Goal: Task Accomplishment & Management: Use online tool/utility

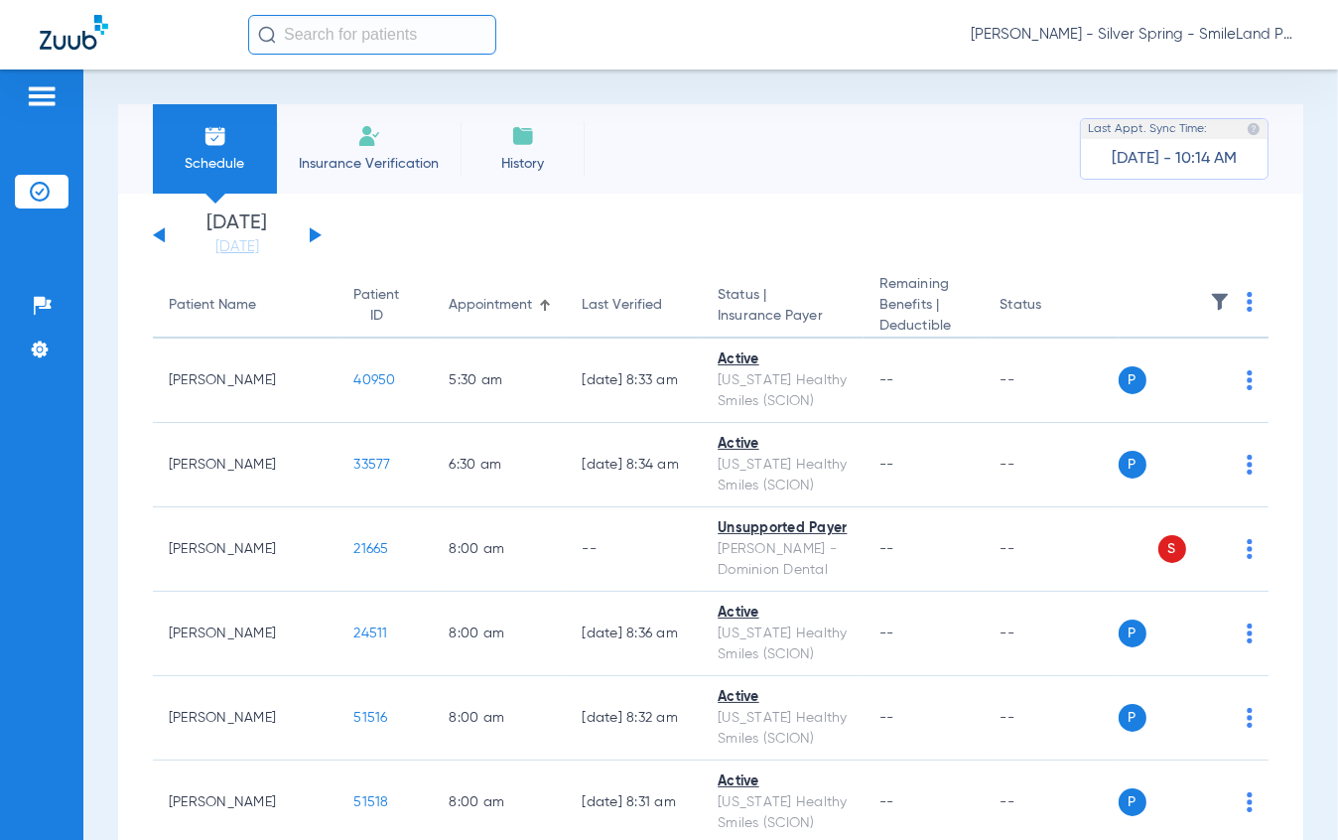
click at [351, 40] on input "text" at bounding box center [372, 35] width 248 height 40
type input "n"
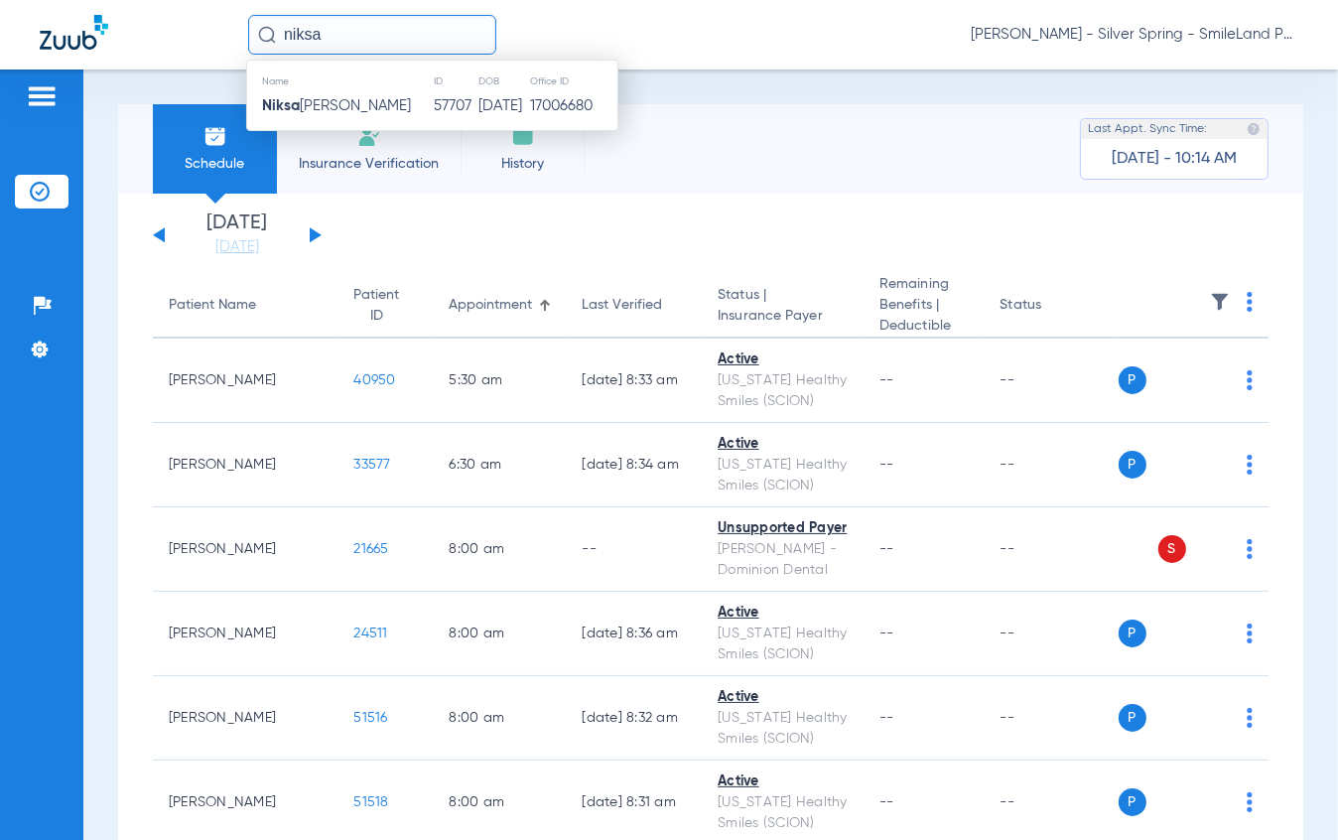
click at [433, 113] on td "57707" at bounding box center [455, 106] width 45 height 28
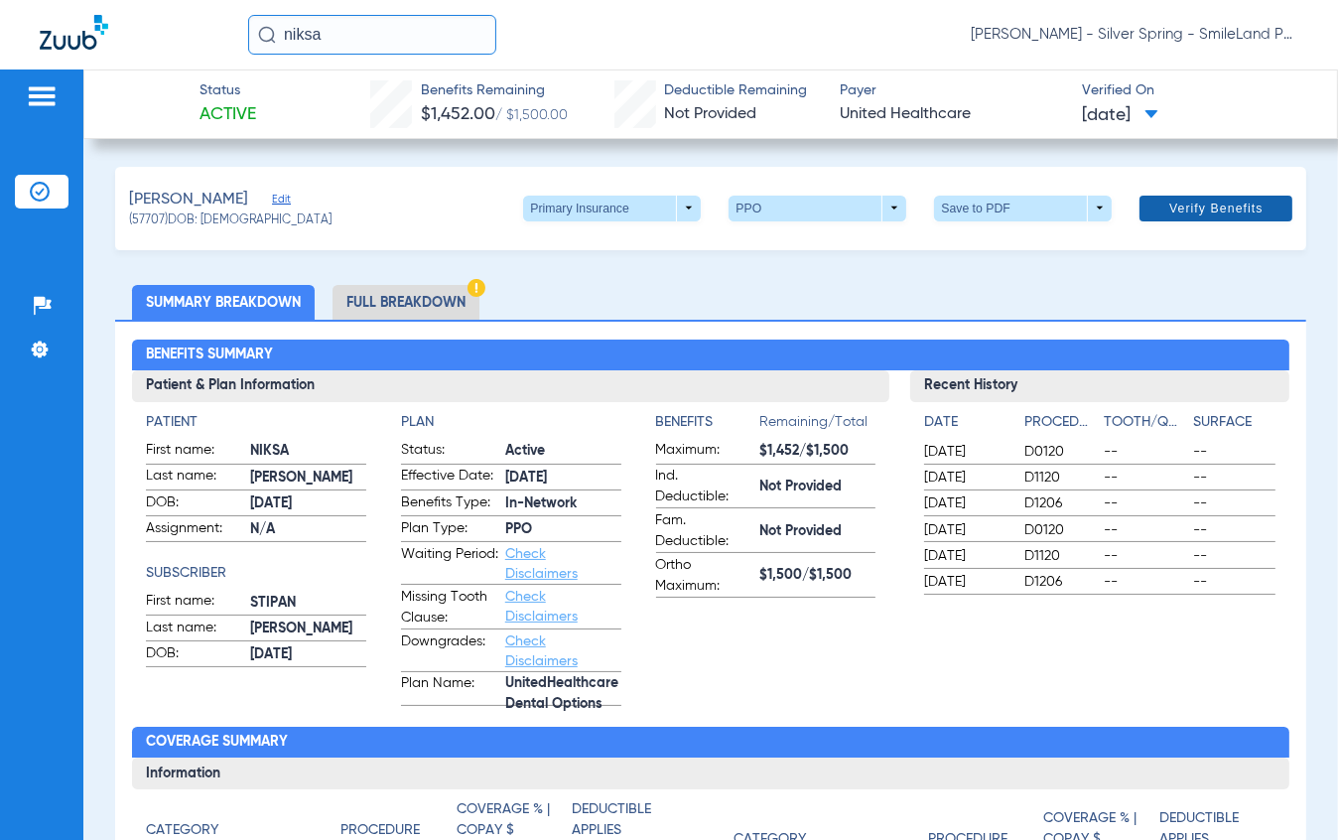
click at [1248, 208] on span "Verify Benefits" at bounding box center [1216, 208] width 94 height 16
drag, startPoint x: 352, startPoint y: 29, endPoint x: 87, endPoint y: -9, distance: 267.7
click at [87, 0] on html "[PERSON_NAME] [PERSON_NAME] - Silver Spring - SmileLand PD Patients Insurance V…" at bounding box center [669, 420] width 1338 height 840
click at [418, 27] on input "[PERSON_NAME]" at bounding box center [372, 35] width 248 height 40
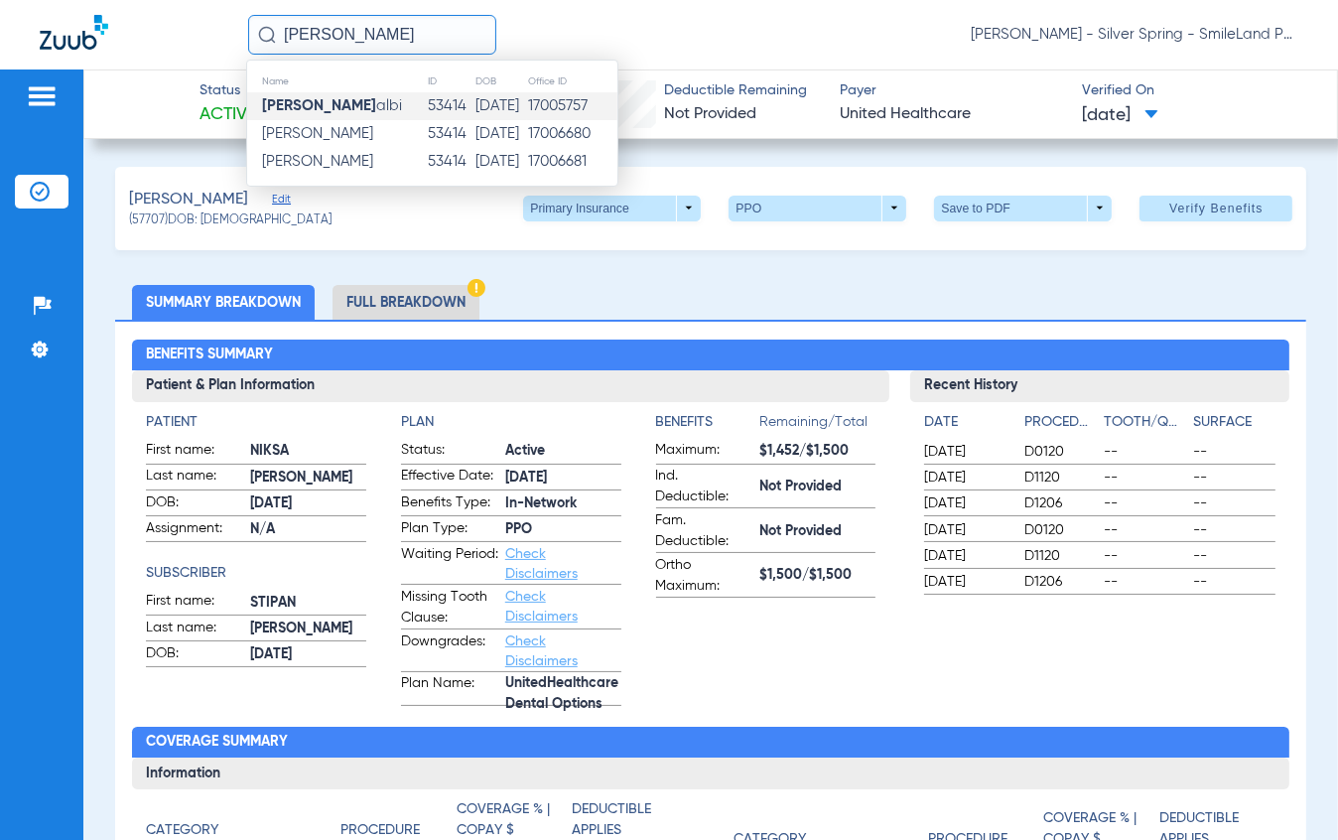
click at [427, 115] on td "53414" at bounding box center [450, 106] width 47 height 28
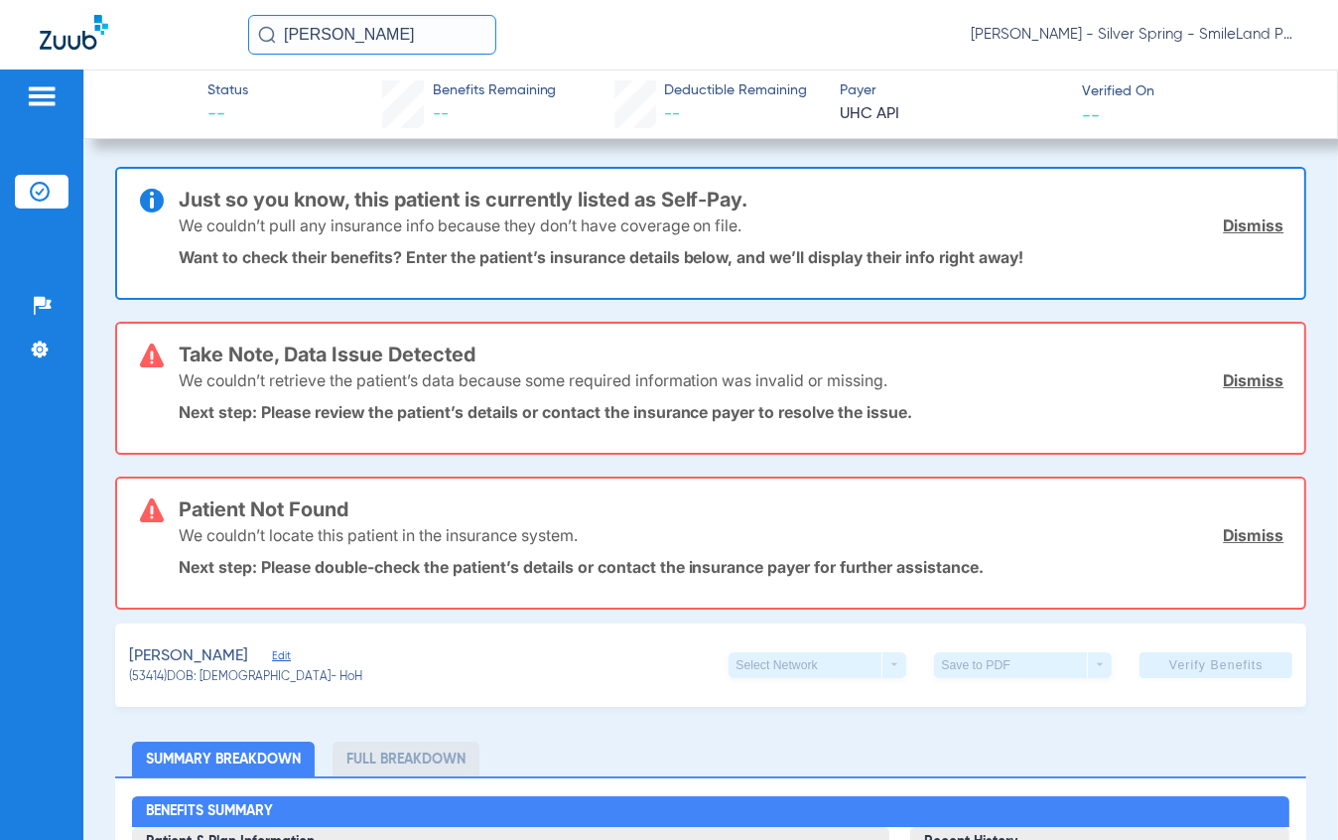
click at [369, 49] on input "[PERSON_NAME]" at bounding box center [372, 35] width 248 height 40
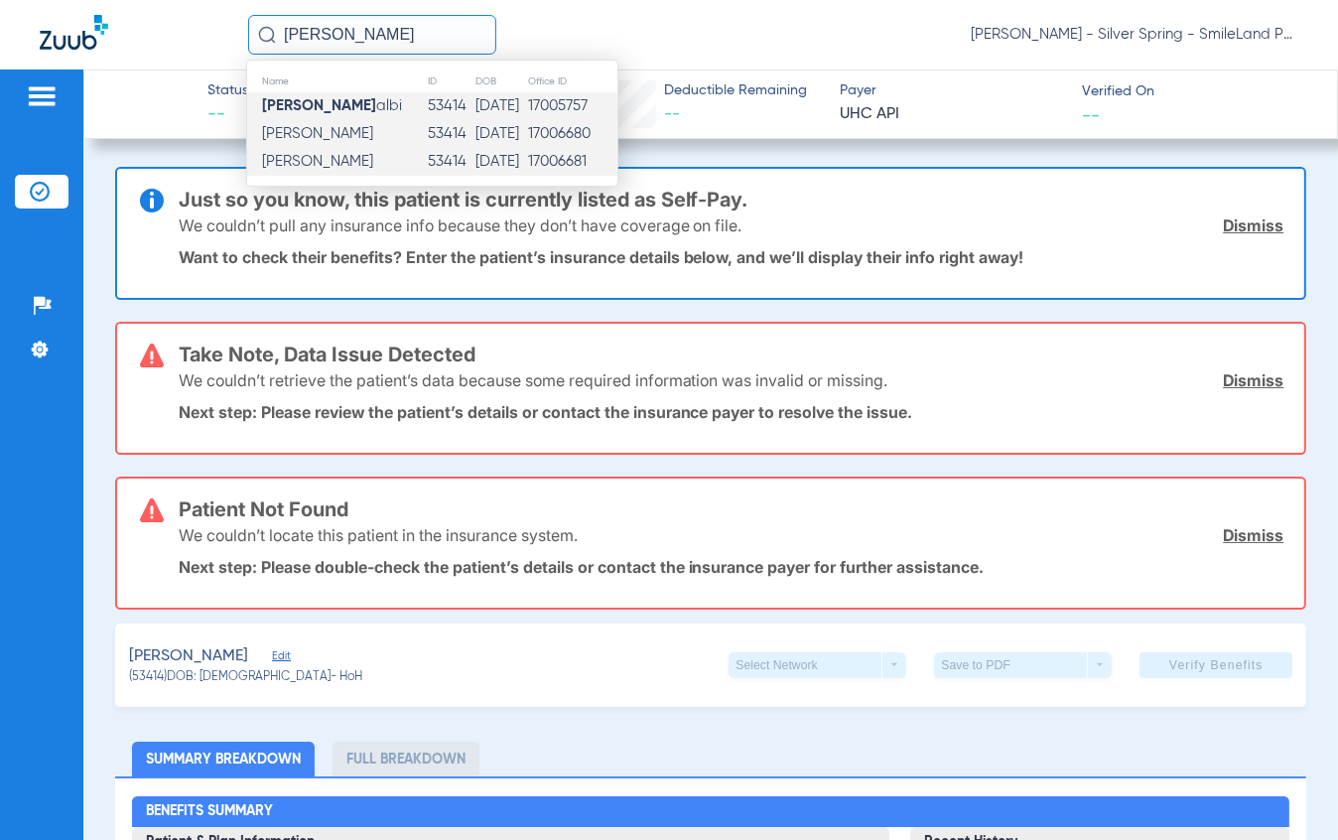
click at [365, 136] on td "[PERSON_NAME]" at bounding box center [337, 134] width 180 height 28
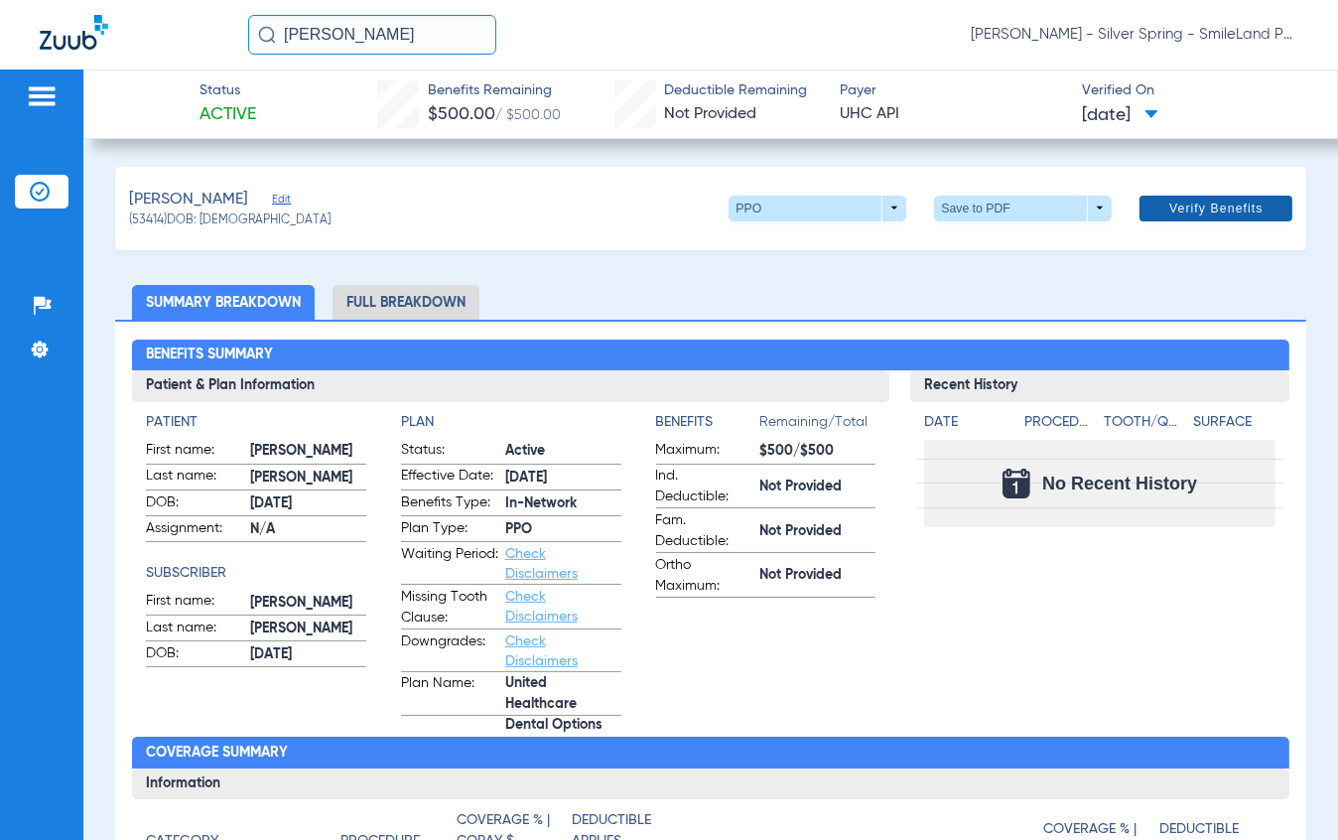
click at [1216, 203] on span "Verify Benefits" at bounding box center [1216, 208] width 94 height 16
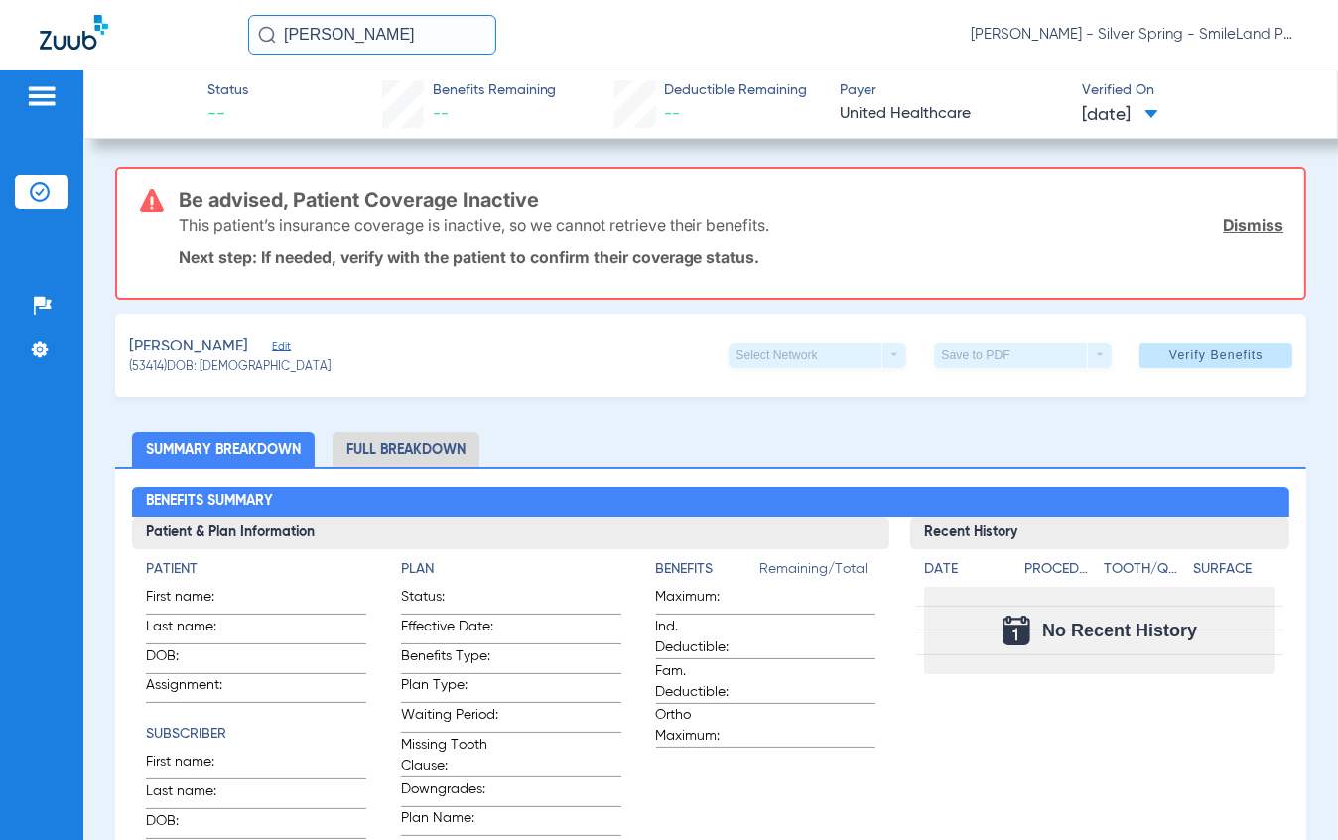
click at [490, 41] on input "[PERSON_NAME]" at bounding box center [372, 35] width 248 height 40
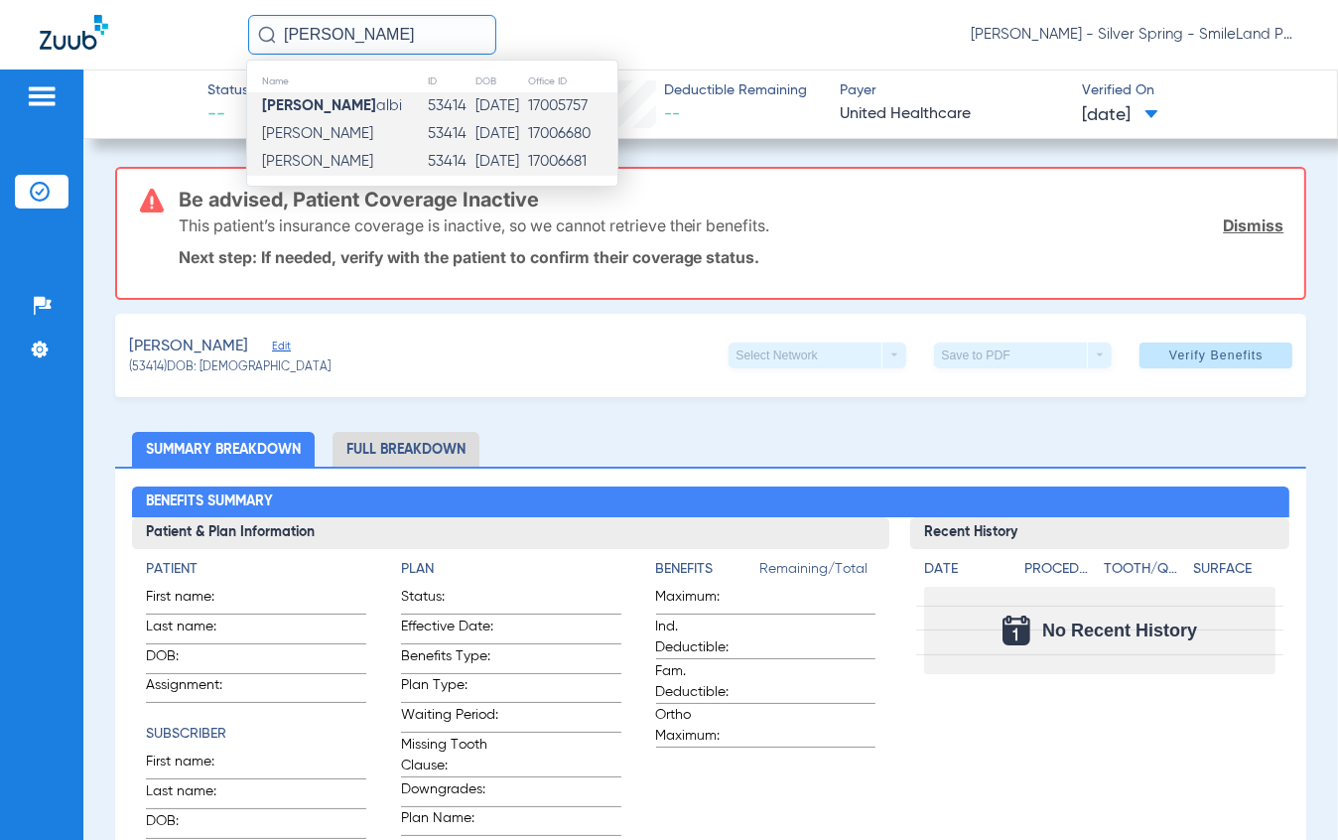
click at [351, 164] on span "[PERSON_NAME]" at bounding box center [317, 161] width 111 height 15
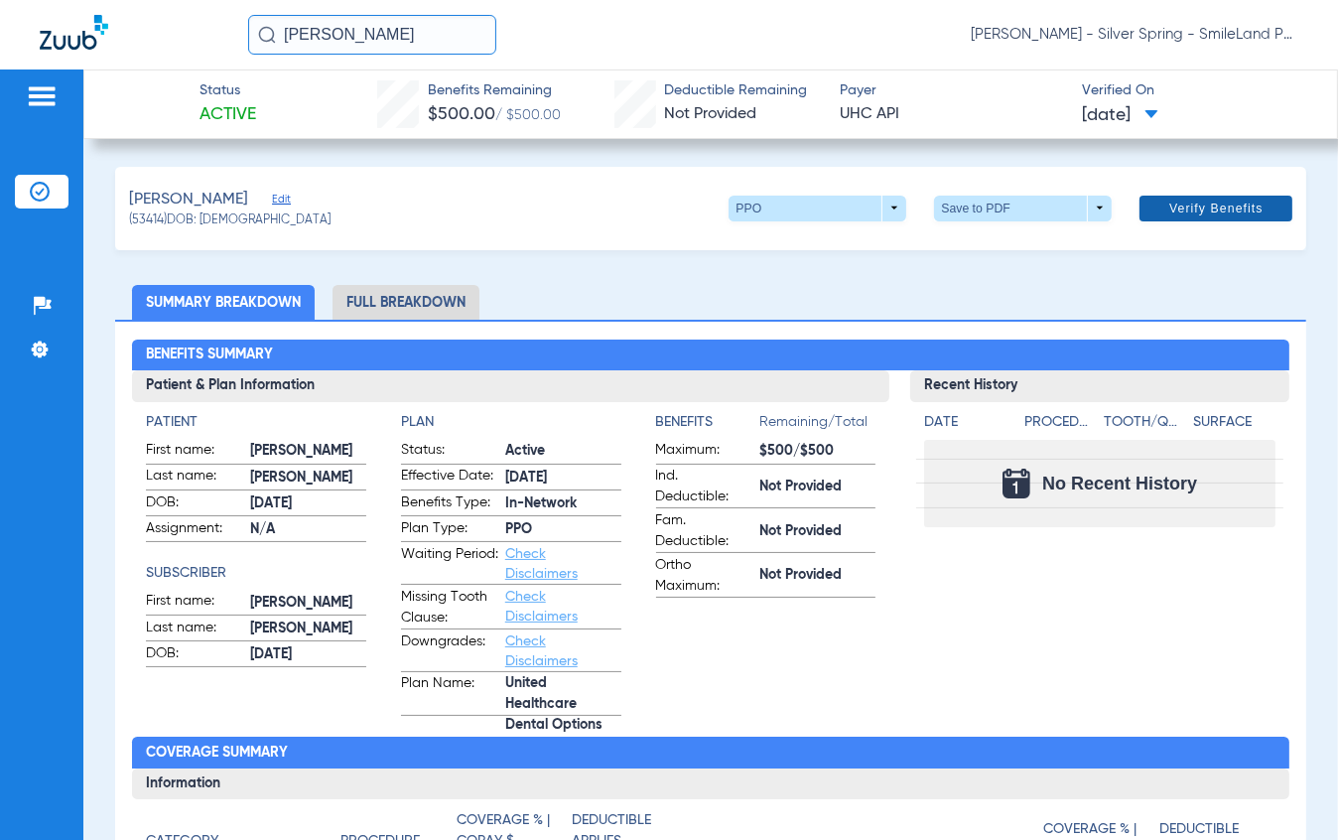
click at [1228, 201] on span "Verify Benefits" at bounding box center [1216, 208] width 94 height 16
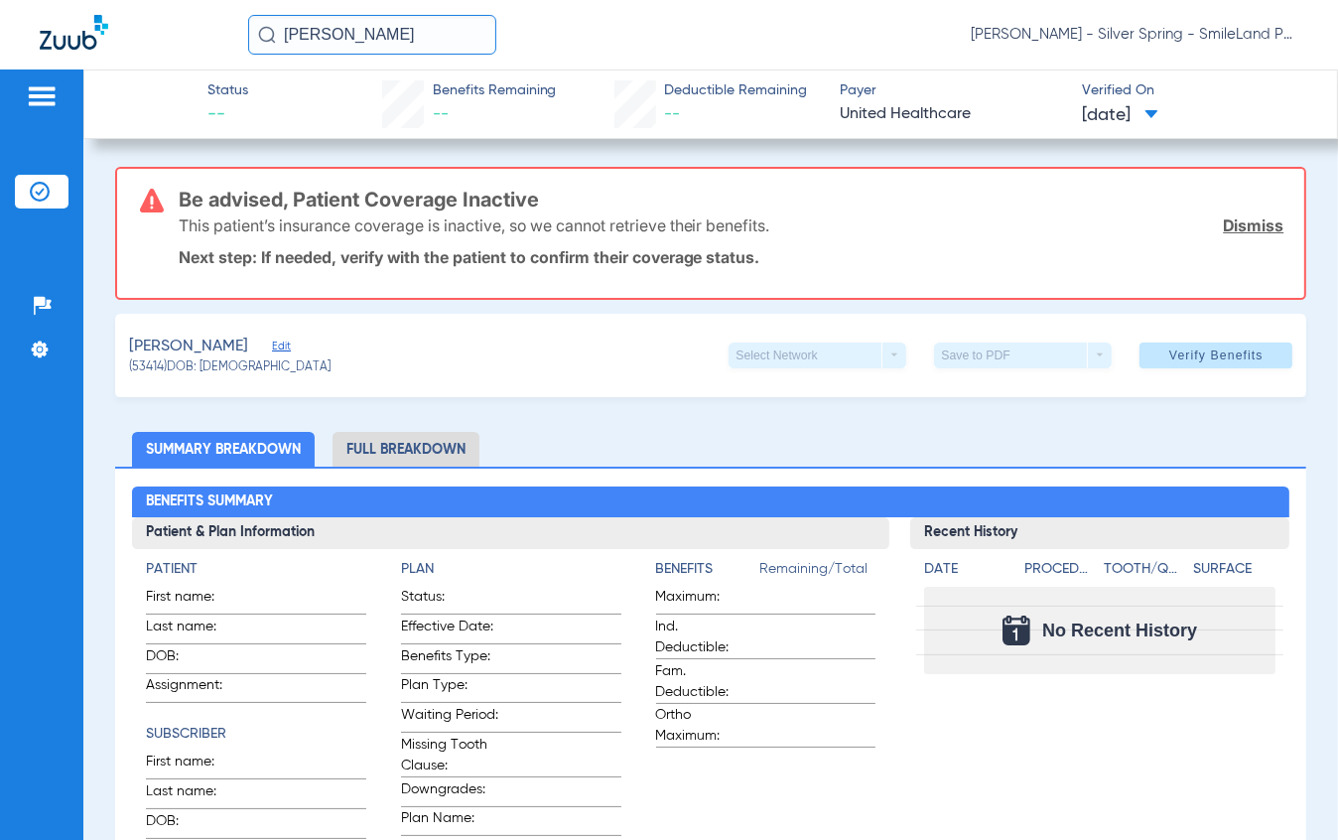
drag, startPoint x: 350, startPoint y: 46, endPoint x: -146, endPoint y: 40, distance: 496.3
click at [0, 40] on html "[PERSON_NAME] - Silver Spring - SmileLand PD Patients Insurance Verification Se…" at bounding box center [669, 420] width 1338 height 840
click at [411, 37] on input "[PERSON_NAME]" at bounding box center [372, 35] width 248 height 40
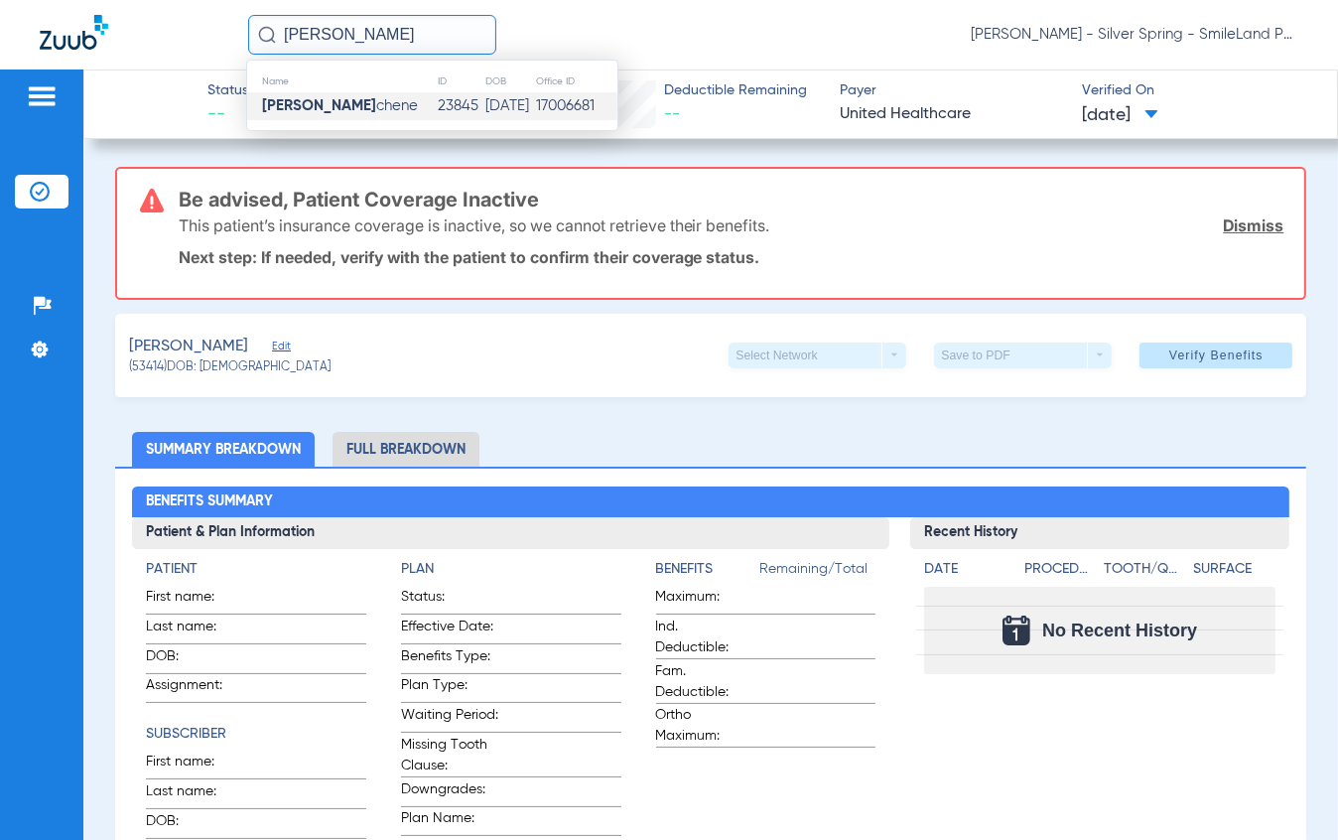
click at [408, 102] on span "[PERSON_NAME]" at bounding box center [340, 105] width 156 height 15
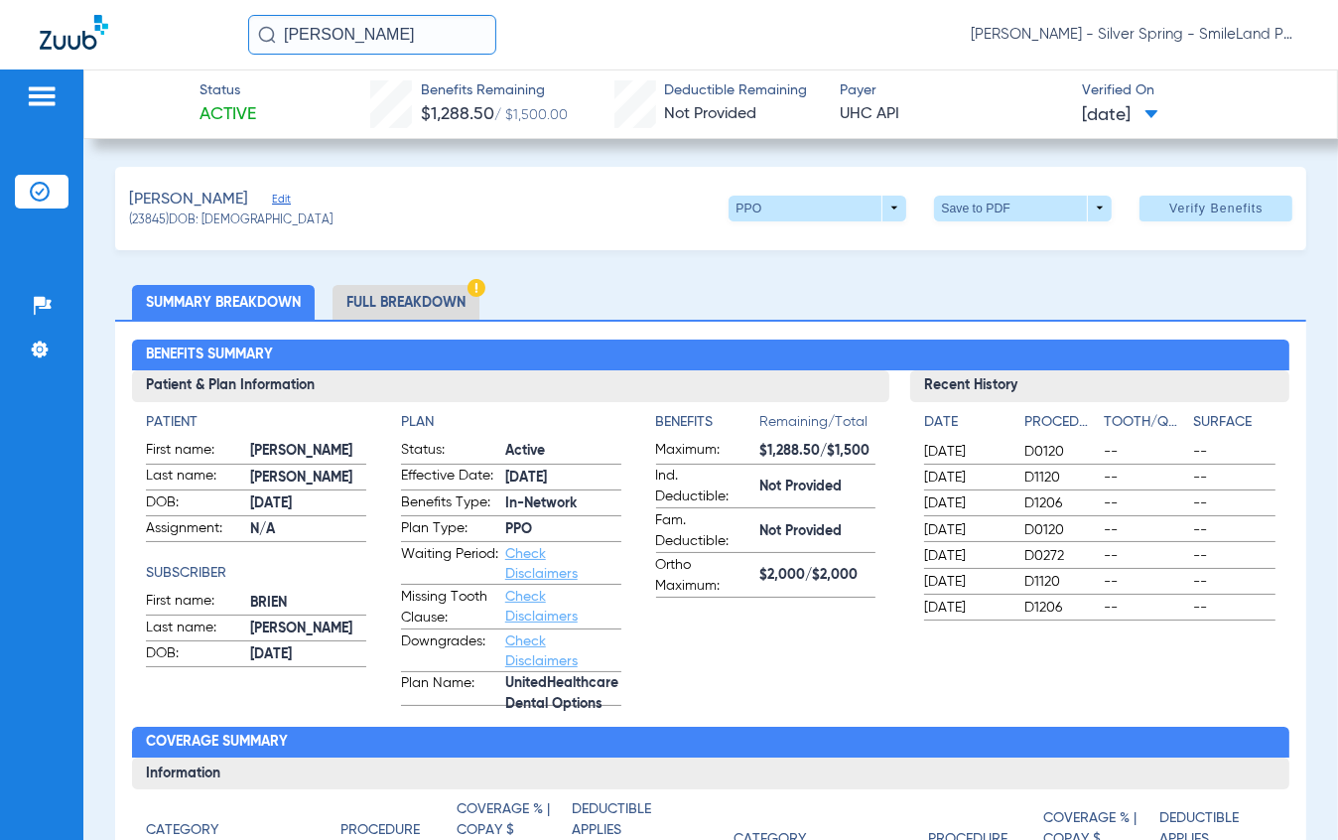
click at [1197, 218] on span at bounding box center [1215, 209] width 153 height 48
drag, startPoint x: 347, startPoint y: 16, endPoint x: 42, endPoint y: -20, distance: 307.8
click at [42, 0] on html "[PERSON_NAME] [PERSON_NAME] - Silver Spring - SmileLand PD Patients Insurance V…" at bounding box center [669, 420] width 1338 height 840
click at [444, 54] on input "[PERSON_NAME]" at bounding box center [372, 35] width 248 height 40
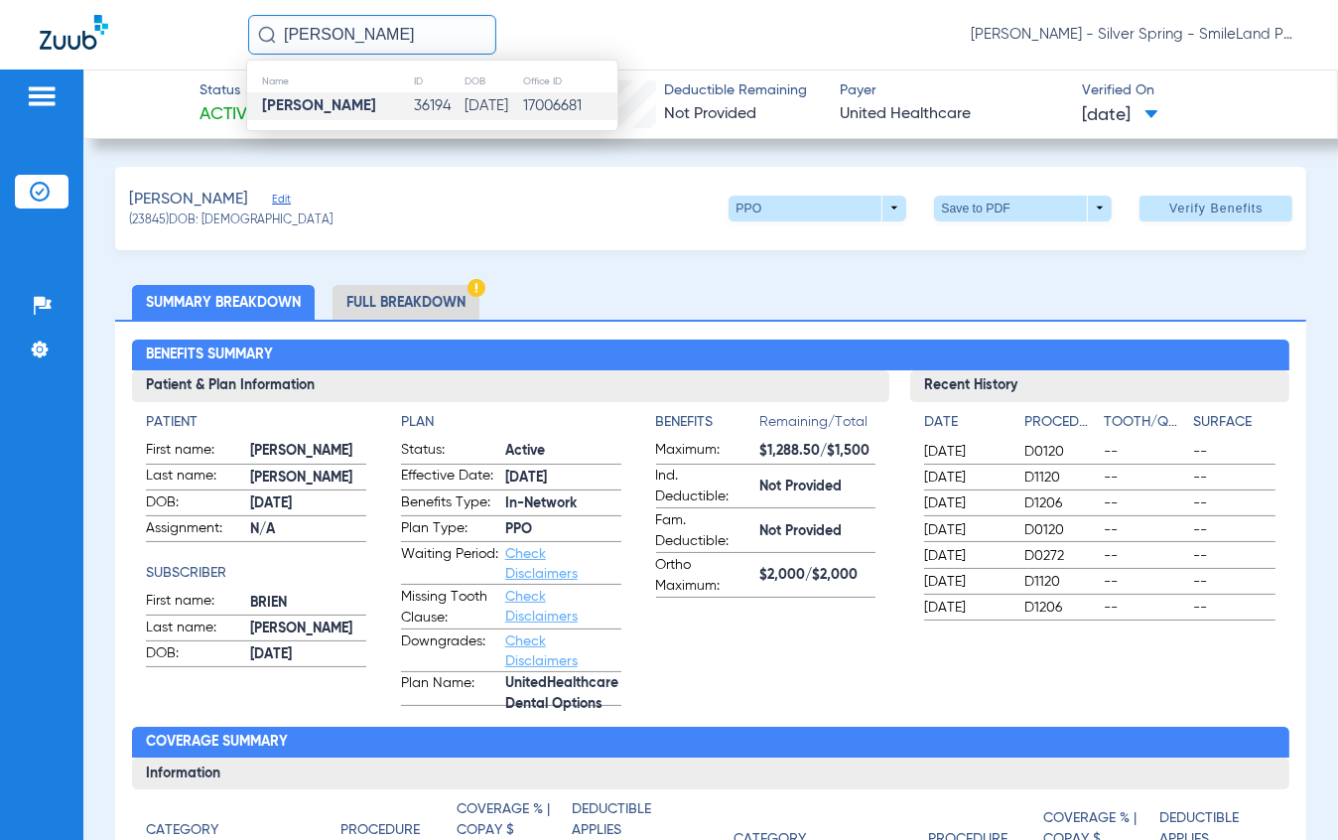
click at [413, 99] on td "36194" at bounding box center [438, 106] width 51 height 28
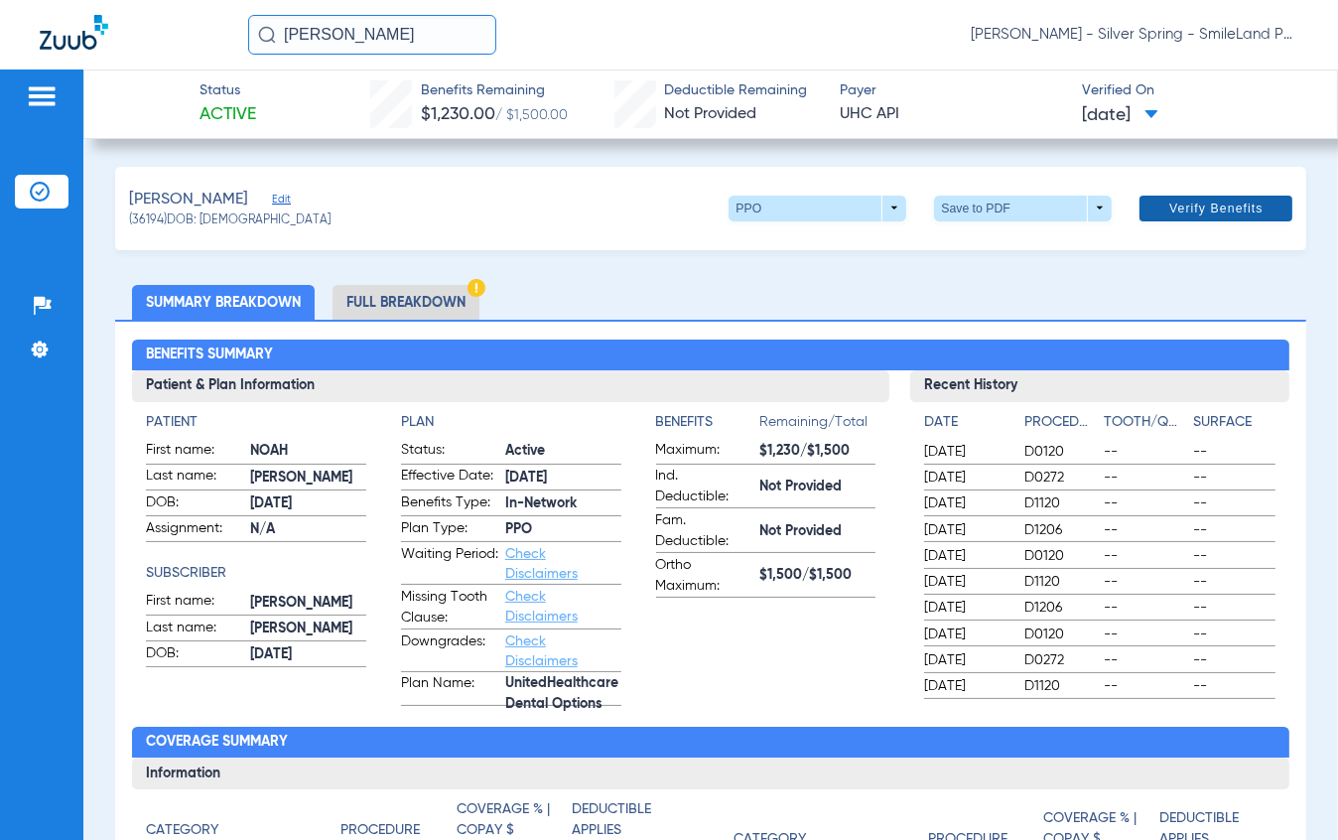
click at [1174, 217] on span at bounding box center [1215, 209] width 153 height 48
drag, startPoint x: 425, startPoint y: 33, endPoint x: -42, endPoint y: -60, distance: 475.5
click at [0, 0] on html "[PERSON_NAME] [PERSON_NAME] - Silver Spring - SmileLand PD Patients Insurance V…" at bounding box center [669, 420] width 1338 height 840
click at [397, 32] on input "[PERSON_NAME]" at bounding box center [372, 35] width 248 height 40
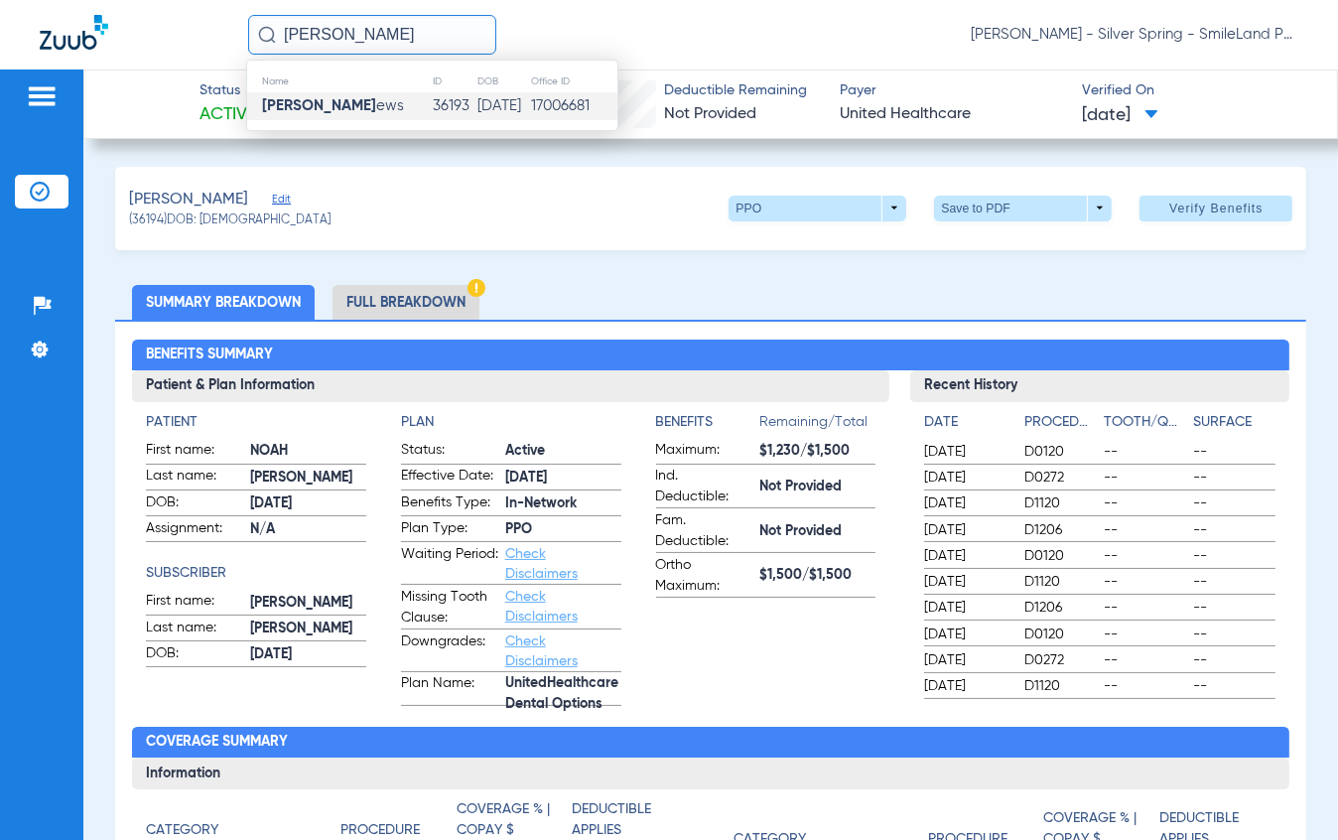
click at [404, 104] on td "[PERSON_NAME] ews" at bounding box center [339, 106] width 185 height 28
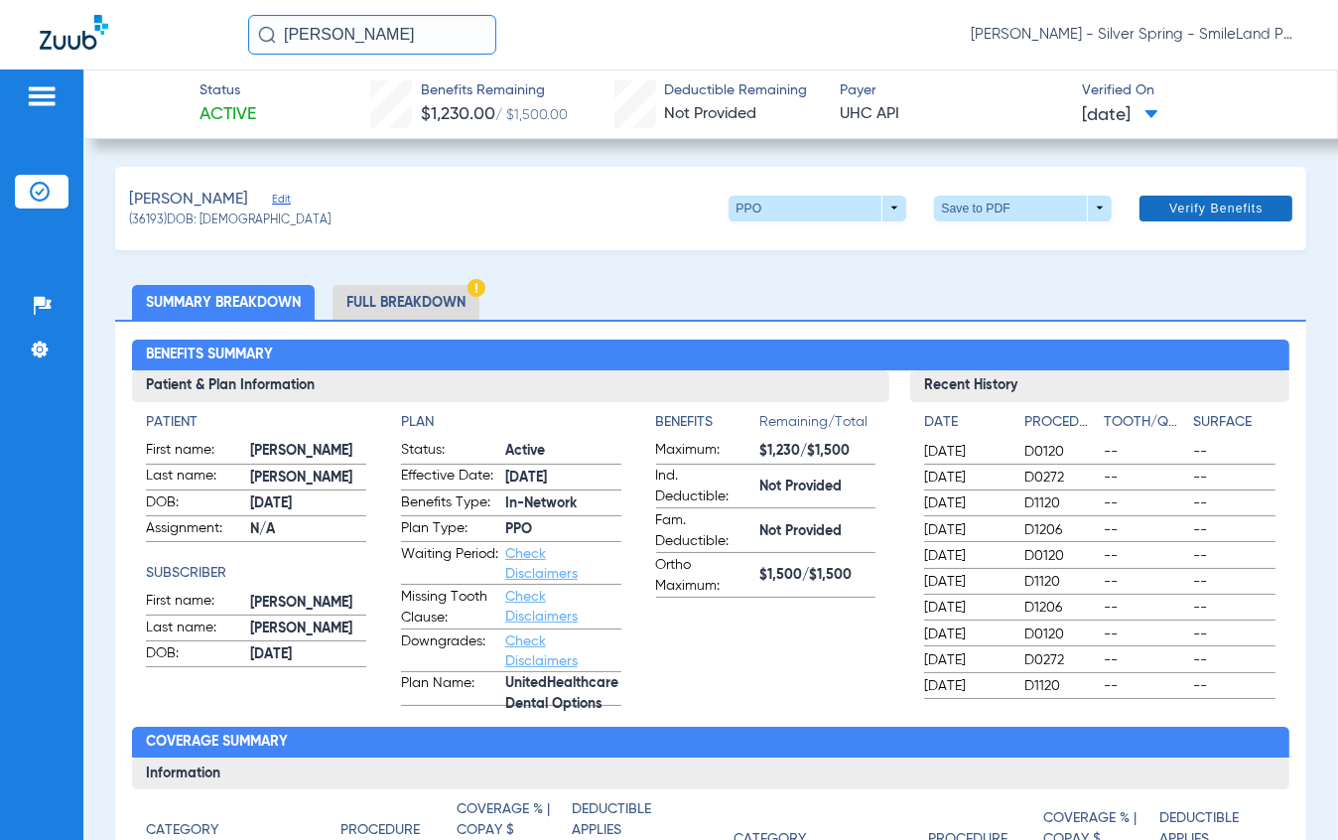
click at [1196, 213] on span "Verify Benefits" at bounding box center [1216, 208] width 94 height 16
drag, startPoint x: 429, startPoint y: 43, endPoint x: 35, endPoint y: 46, distance: 394.0
click at [0, 73] on html "[PERSON_NAME] matth [PERSON_NAME] - Silver Spring - SmileLand PD Patients Insur…" at bounding box center [669, 420] width 1338 height 840
click at [412, 38] on input "[PERSON_NAME]" at bounding box center [372, 35] width 248 height 40
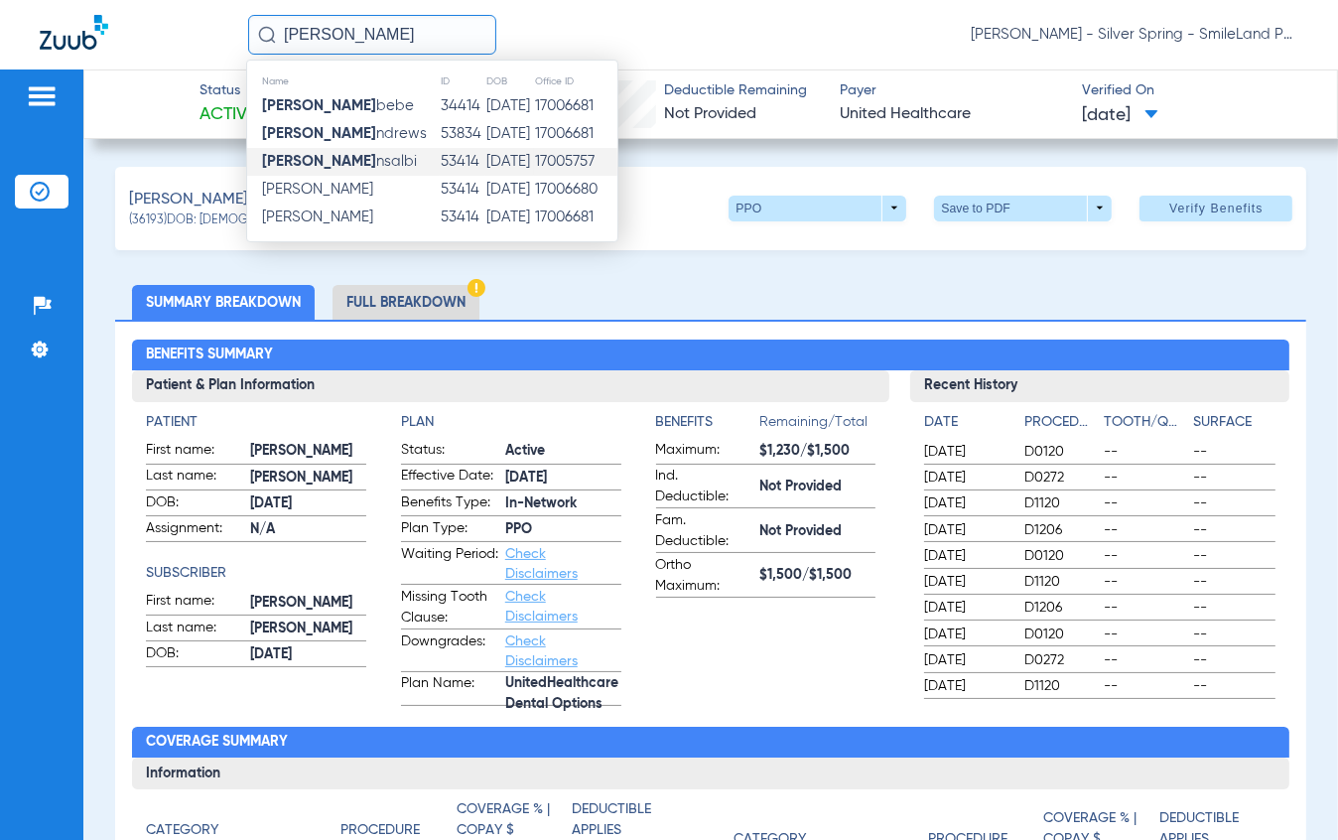
click at [376, 165] on td "[PERSON_NAME] A nsalbi" at bounding box center [343, 162] width 193 height 28
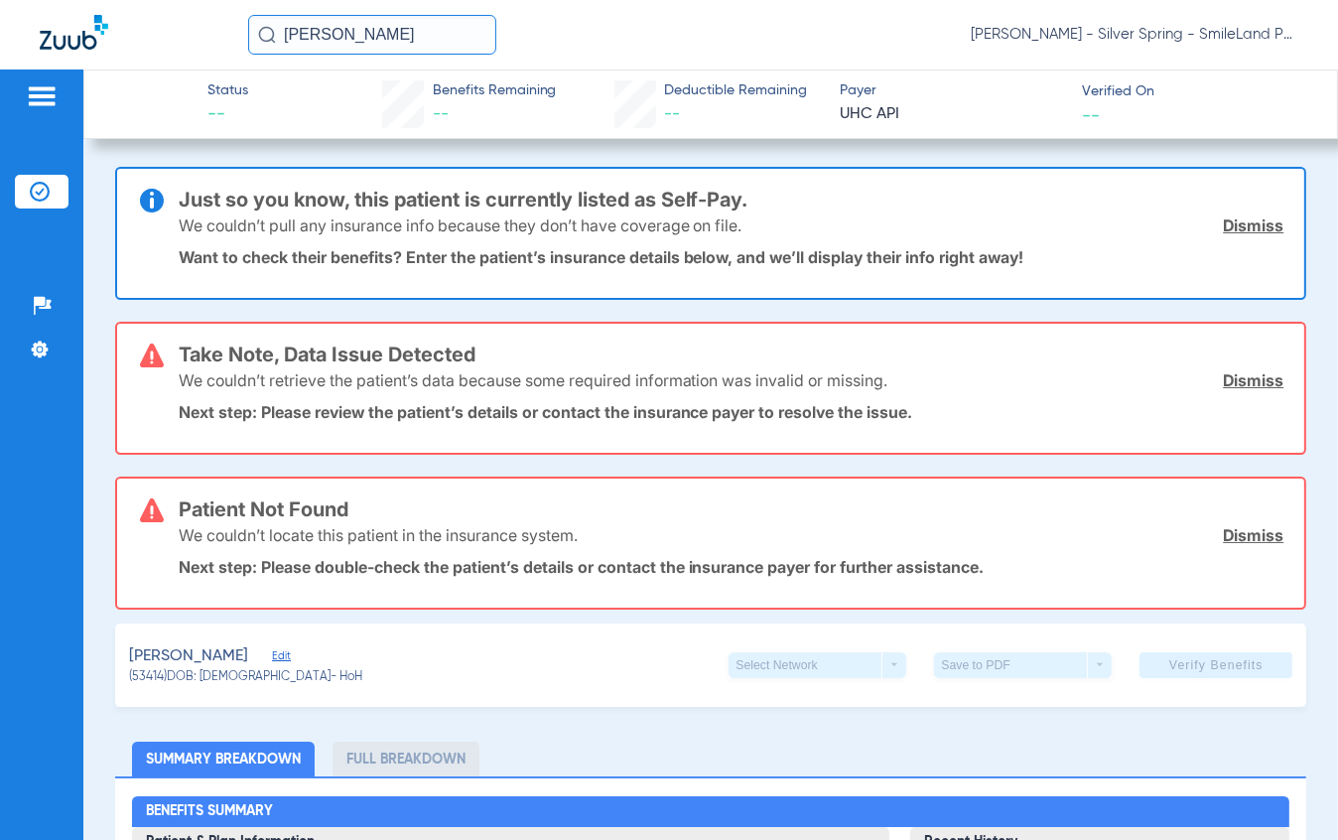
drag, startPoint x: 386, startPoint y: 31, endPoint x: 181, endPoint y: 30, distance: 205.4
click at [181, 30] on div "[PERSON_NAME] a [PERSON_NAME] - Silver Spring - SmileLand PD" at bounding box center [669, 34] width 1338 height 69
click at [485, 27] on input "[PERSON_NAME]" at bounding box center [372, 35] width 248 height 40
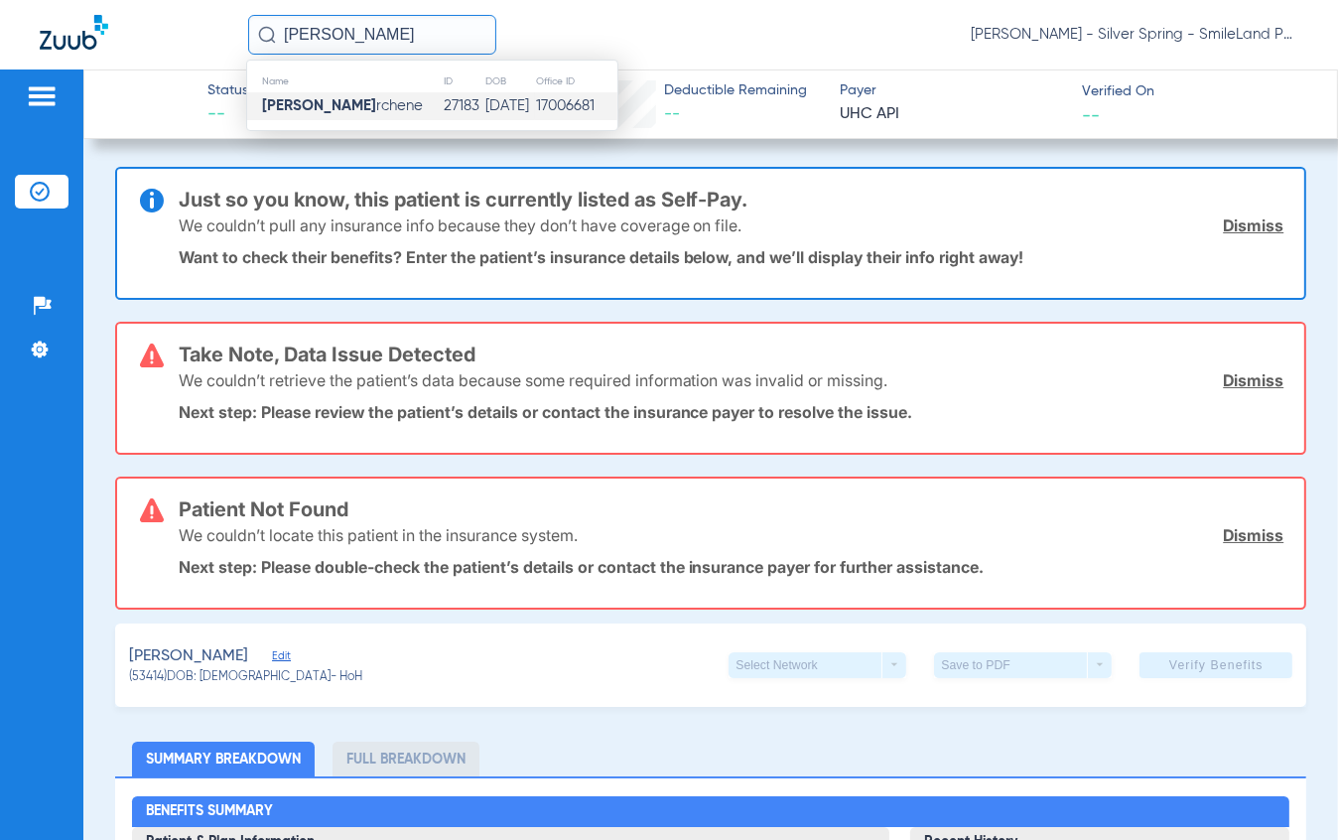
type input "[PERSON_NAME]"
click at [367, 99] on span "[PERSON_NAME] rchene" at bounding box center [342, 105] width 161 height 15
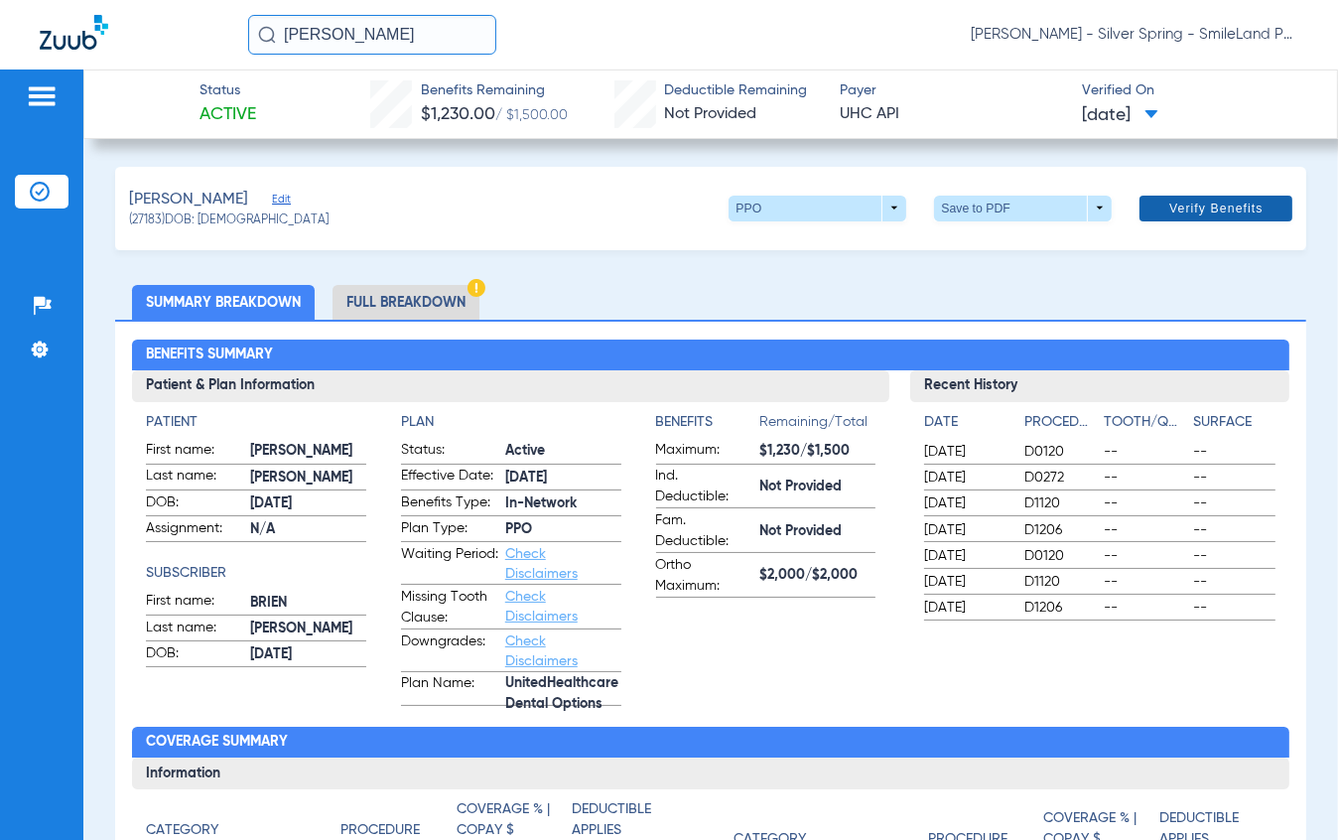
click at [1154, 216] on span at bounding box center [1215, 209] width 153 height 48
